Goal: Book appointment/travel/reservation

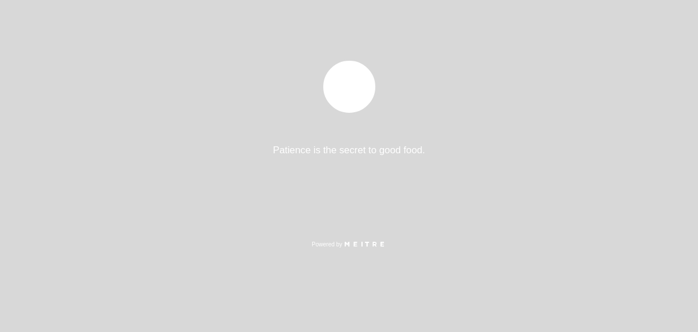
select select "pt"
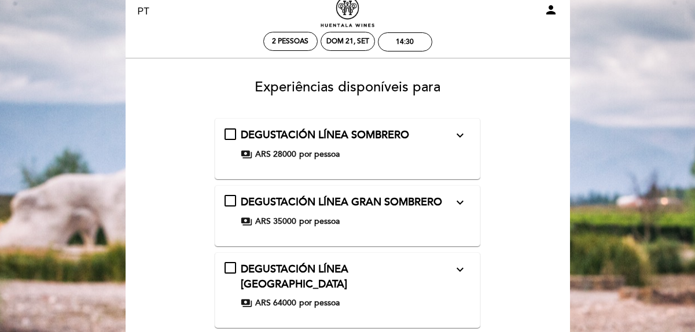
scroll to position [58, 0]
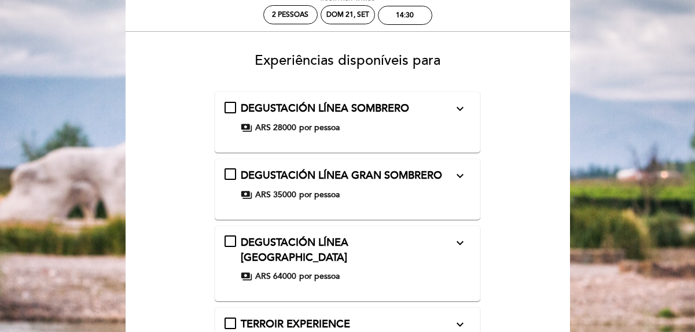
click at [458, 112] on icon "expand_more" at bounding box center [460, 109] width 14 height 14
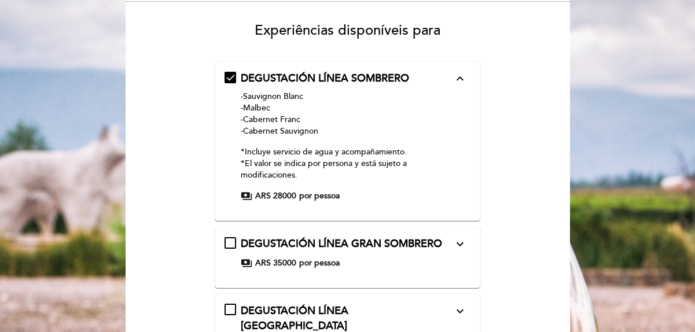
scroll to position [116, 0]
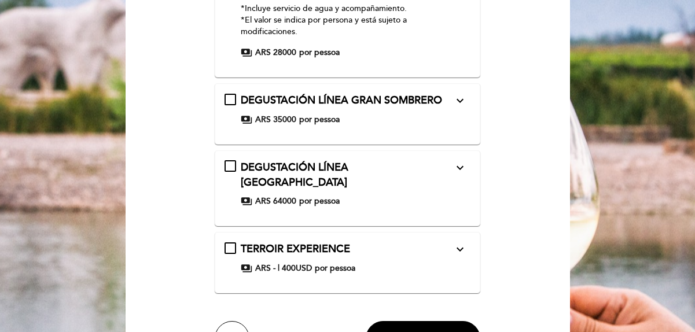
click at [461, 111] on div "DEGUSTACIÓN LÍNEA GRAN SOMBRERO expand_more -Chardonnay -Malbec -Cabernet Franc…" at bounding box center [347, 109] width 246 height 32
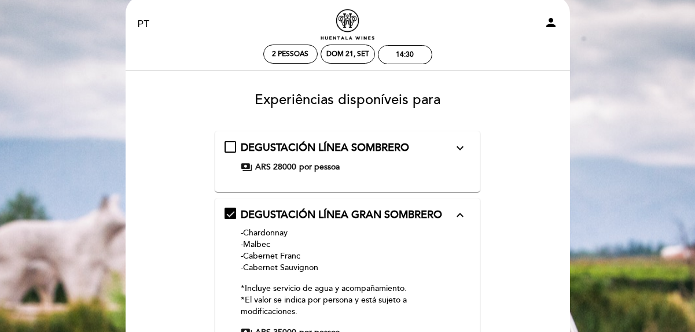
scroll to position [17, 0]
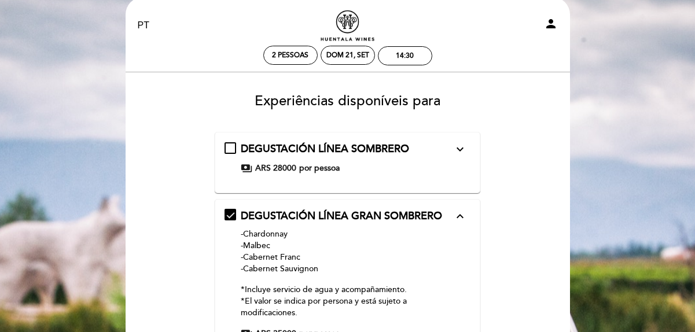
click at [453, 156] on icon "expand_more" at bounding box center [460, 149] width 14 height 14
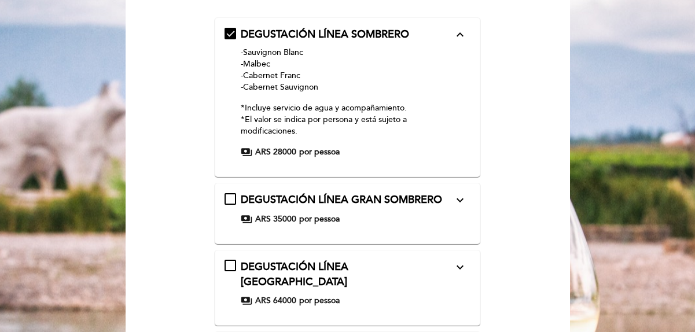
scroll to position [133, 0]
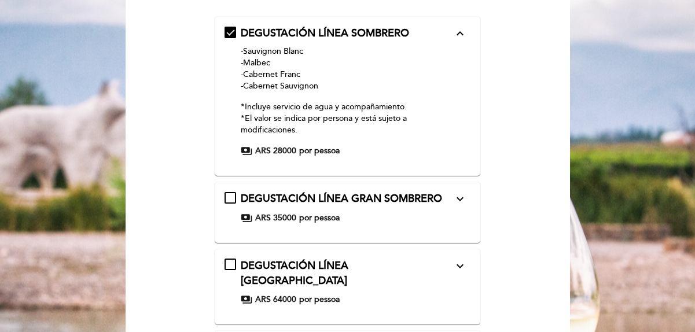
click at [465, 201] on icon "expand_more" at bounding box center [460, 199] width 14 height 14
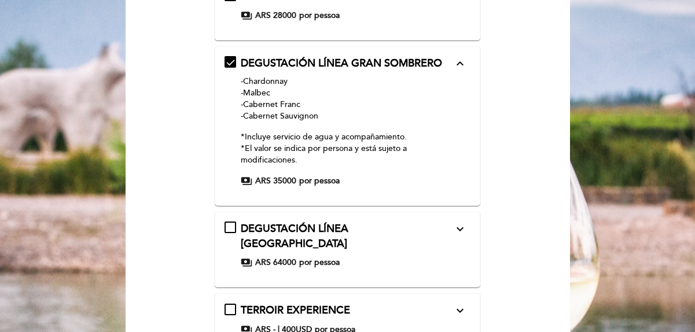
scroll to position [191, 0]
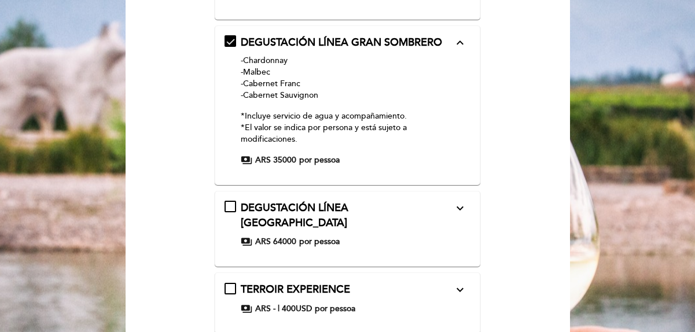
click at [458, 209] on icon "expand_more" at bounding box center [460, 208] width 14 height 14
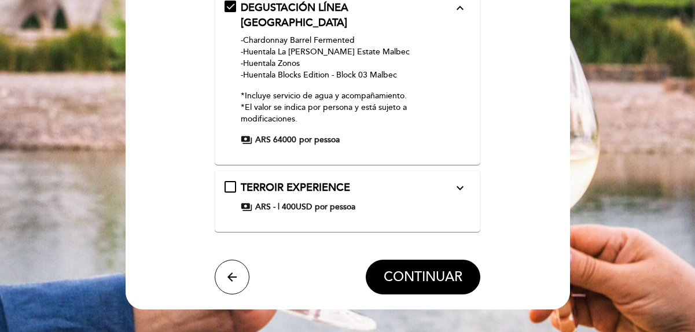
scroll to position [307, 0]
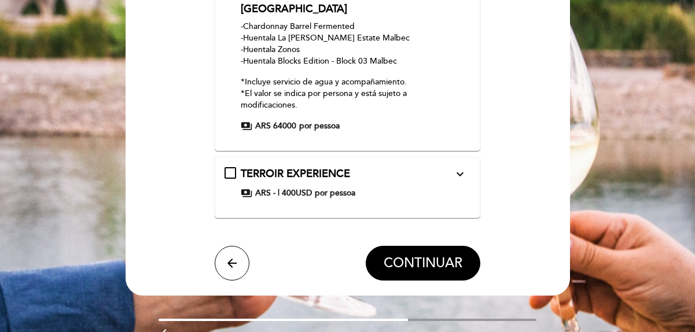
click at [452, 168] on div "TERROIR EXPERIENCE expand_more La experiencia Signature es para grupos reducido…" at bounding box center [347, 183] width 246 height 32
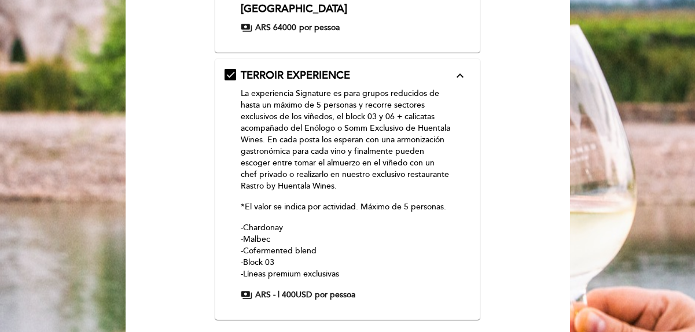
click at [456, 69] on icon "expand_less" at bounding box center [460, 76] width 14 height 14
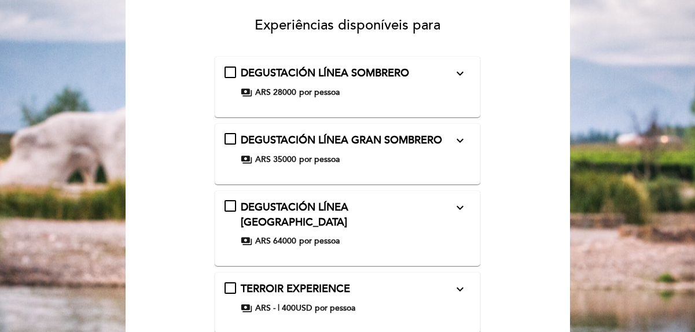
scroll to position [78, 0]
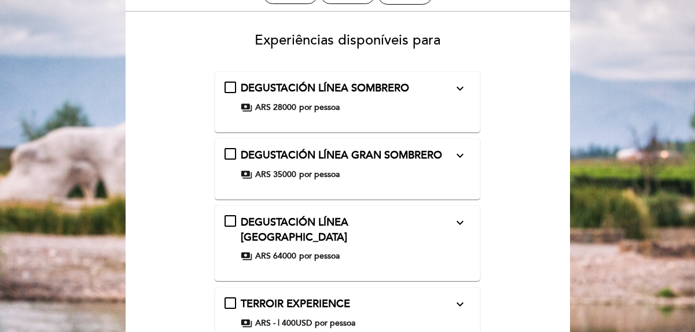
click at [521, 104] on form "DEGUSTACIÓN LÍNEA SOMBRERO expand_more -Sauvignon Blanc -Malbec -Cabernet Franc…" at bounding box center [348, 241] width 428 height 340
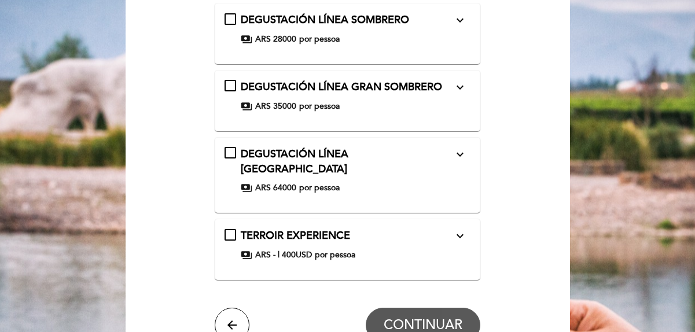
scroll to position [20, 0]
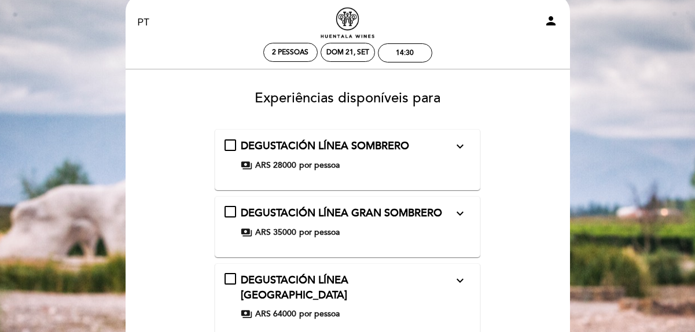
click at [461, 152] on icon "expand_more" at bounding box center [460, 146] width 14 height 14
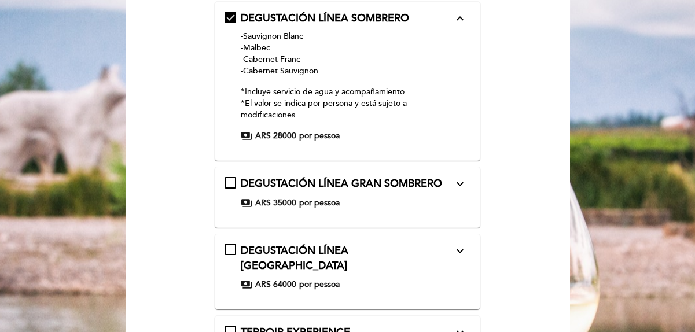
scroll to position [194, 0]
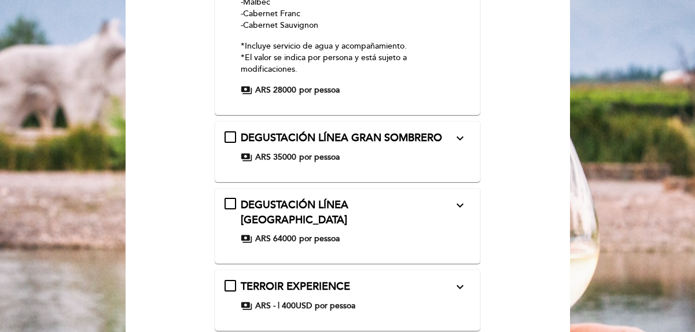
click at [461, 210] on icon "expand_more" at bounding box center [460, 205] width 14 height 14
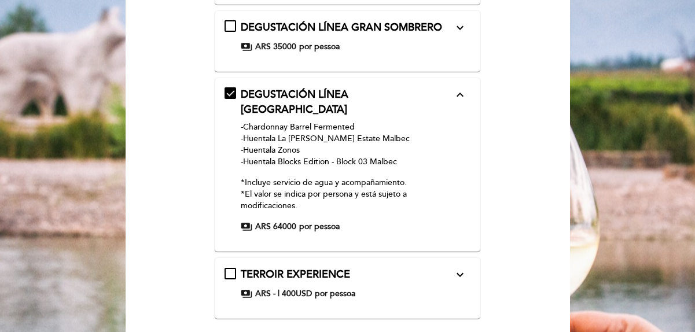
scroll to position [211, 0]
